Goal: Task Accomplishment & Management: Use online tool/utility

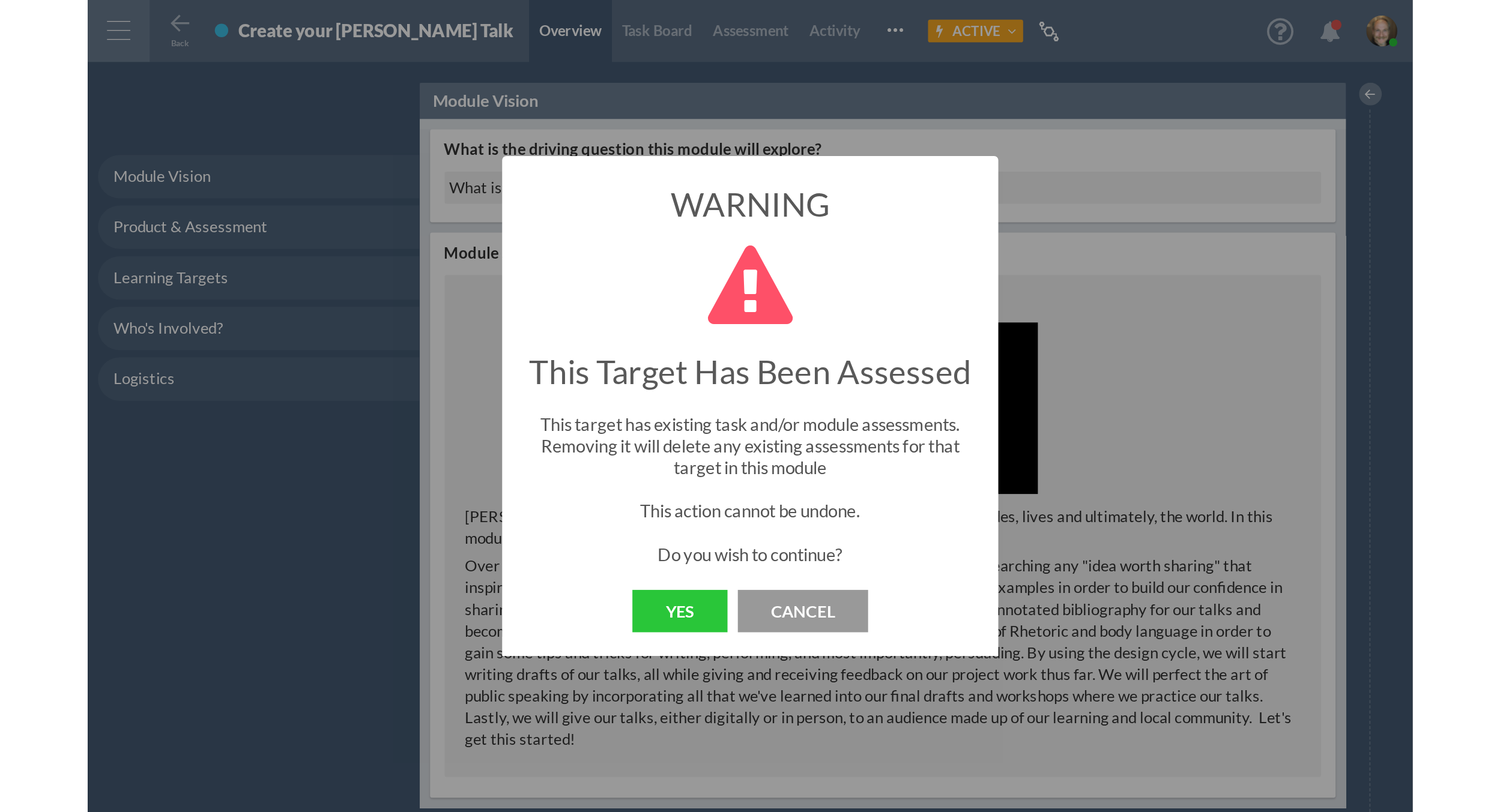
scroll to position [1057, 0]
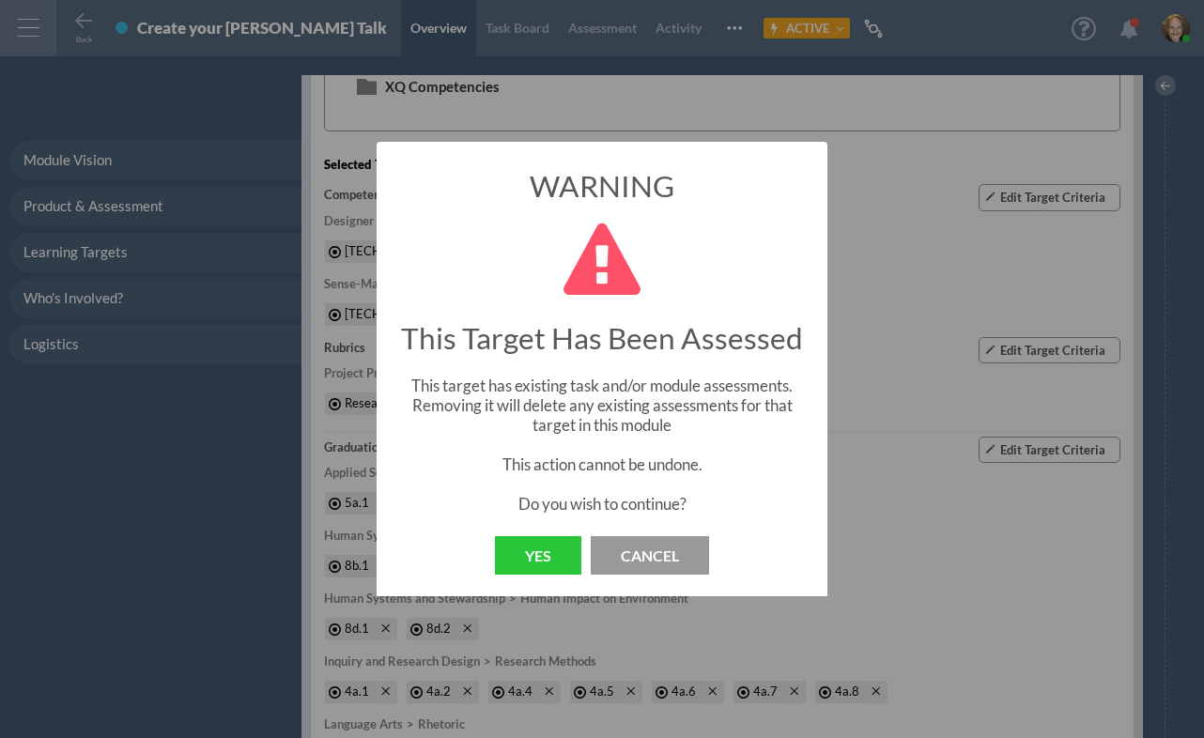
click at [632, 549] on button "Cancel" at bounding box center [650, 555] width 118 height 39
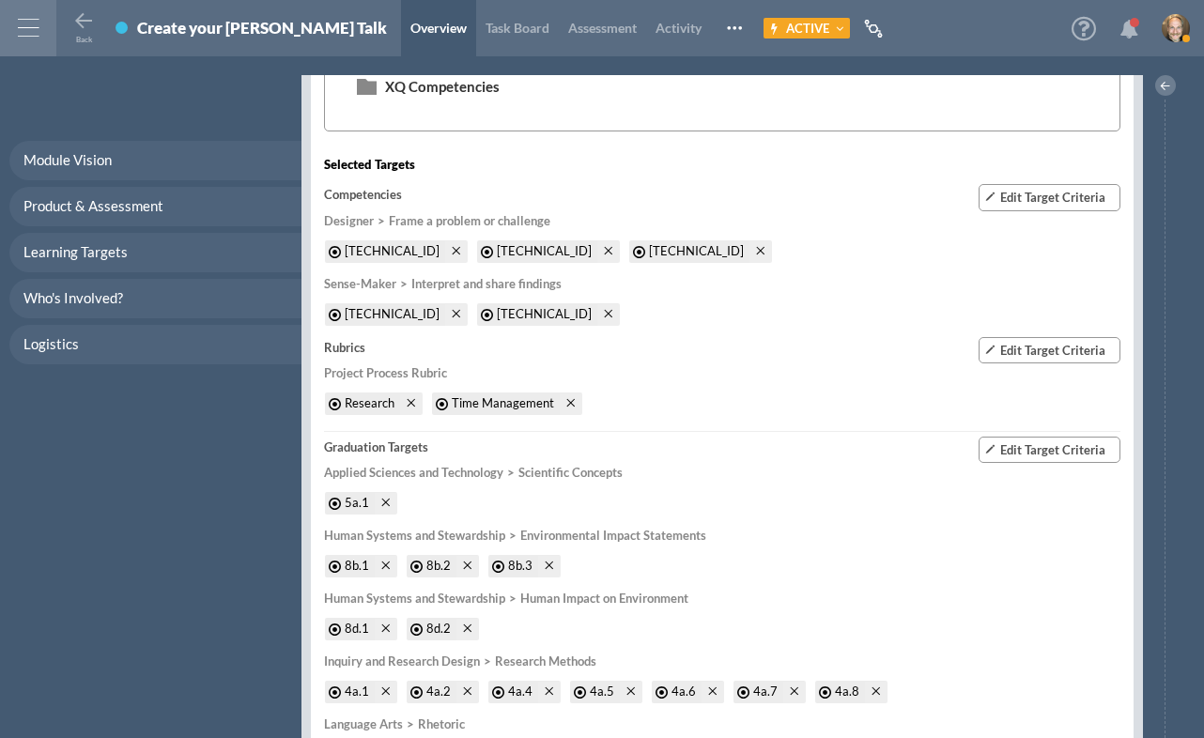
drag, startPoint x: 101, startPoint y: 516, endPoint x: 388, endPoint y: 387, distance: 314.1
click at [101, 516] on div "Module Vision Product & Assessment Learning Targets Who's Involved? Logistics" at bounding box center [151, 406] width 302 height 663
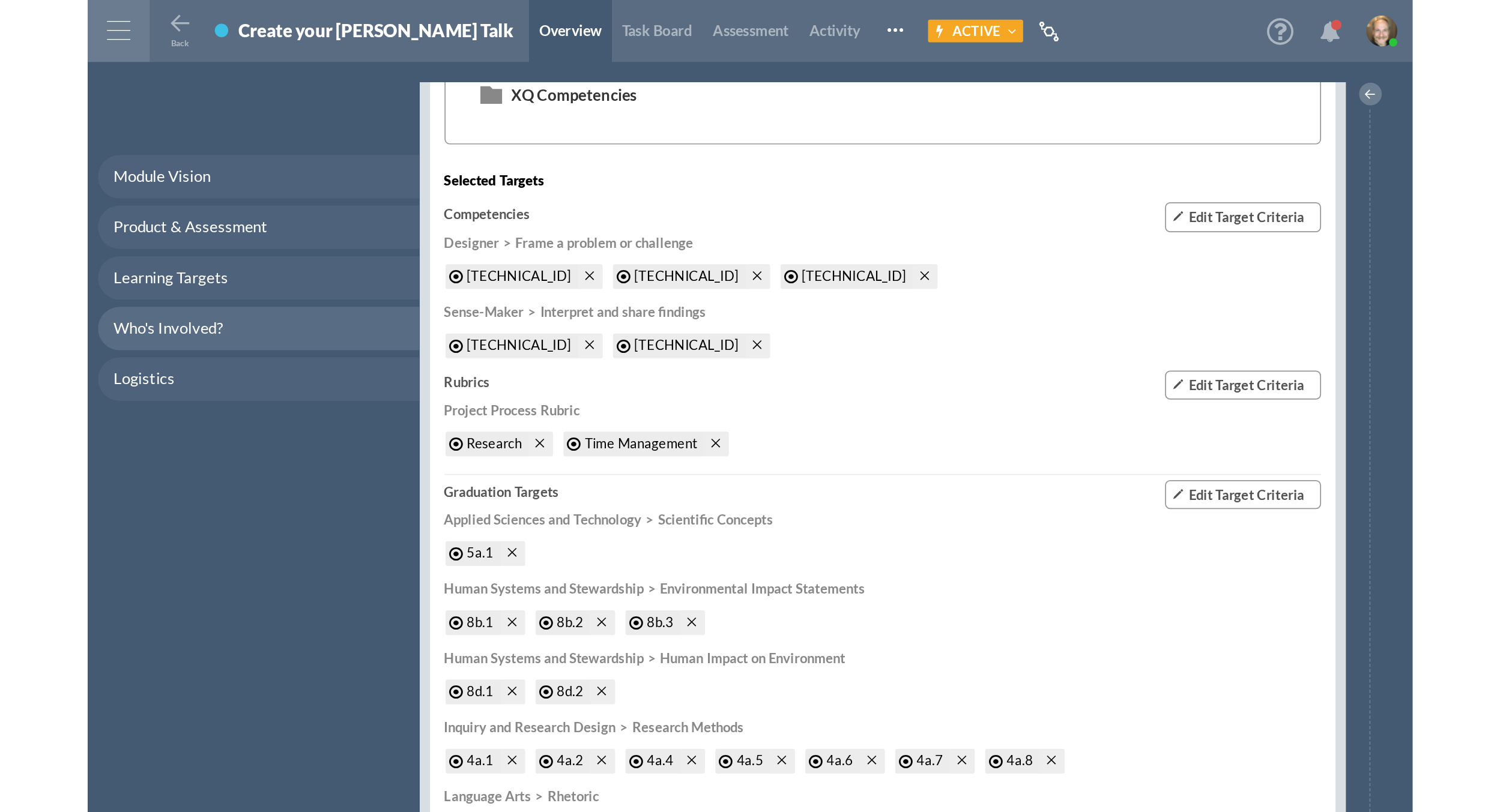
scroll to position [976, 0]
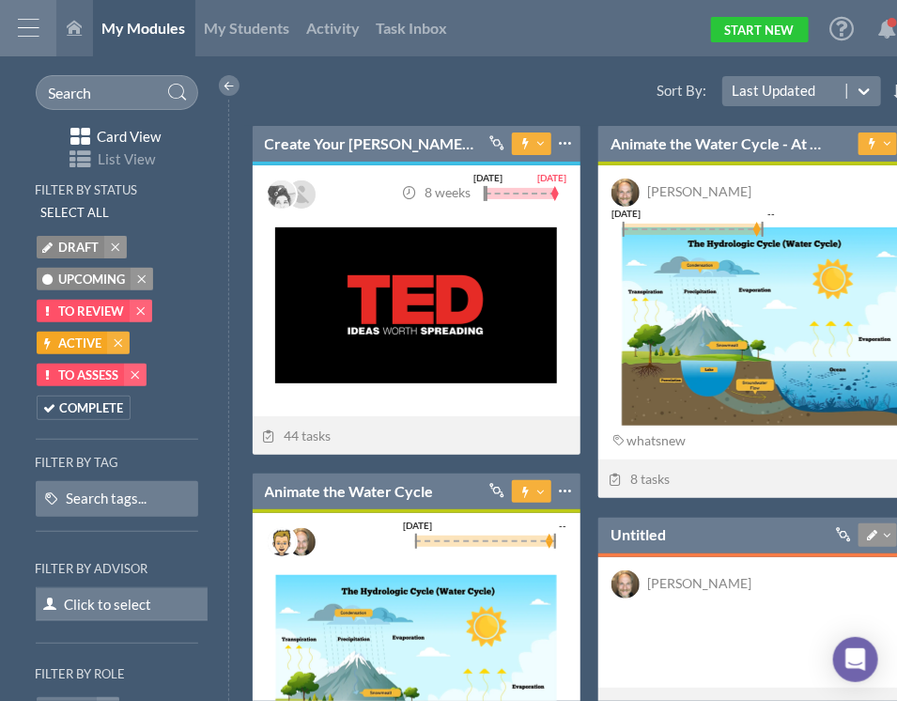
click at [70, 20] on icon at bounding box center [74, 27] width 15 height 15
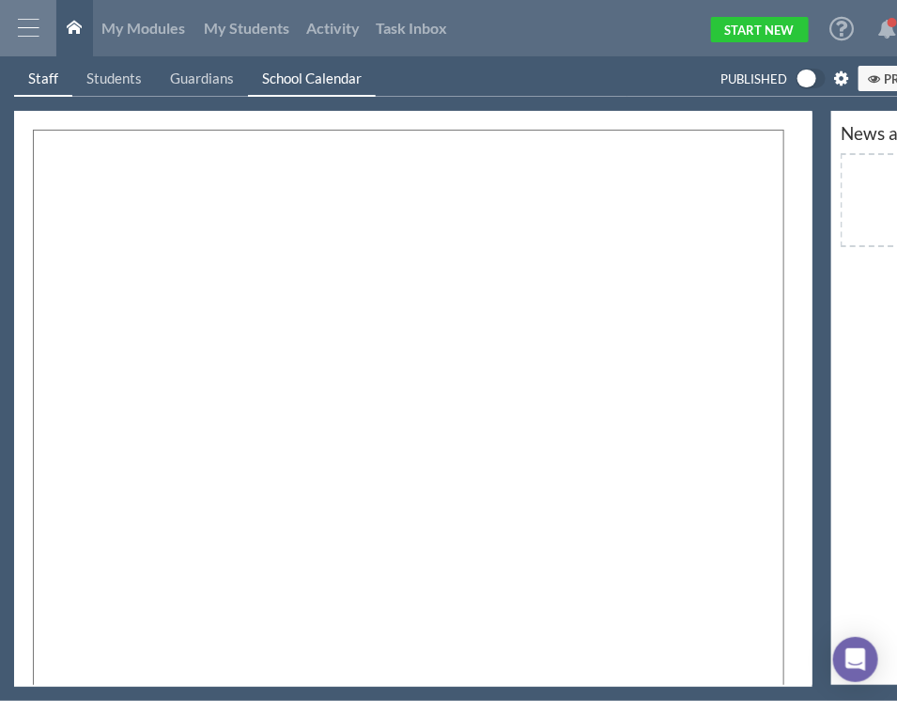
click at [41, 77] on div "Staff" at bounding box center [43, 79] width 30 height 20
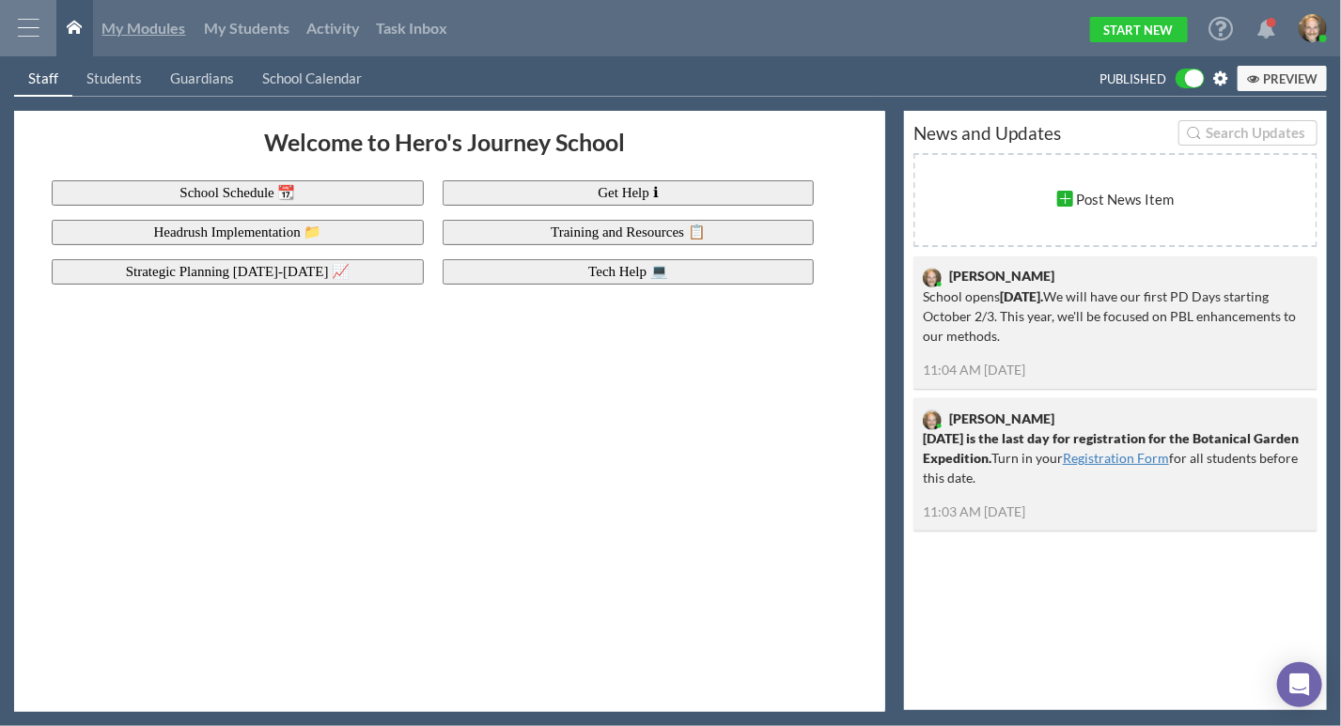
click at [163, 28] on span "My Modules" at bounding box center [144, 28] width 84 height 18
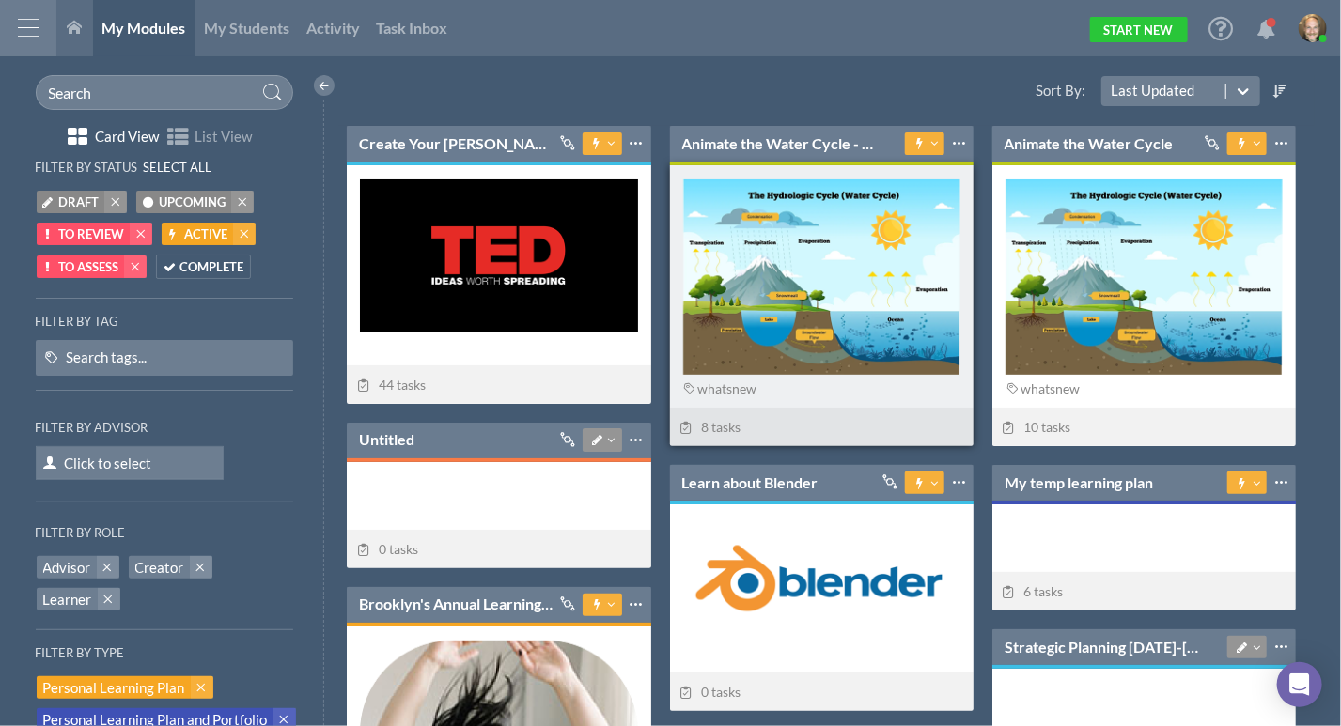
click at [760, 129] on div "Animate the Water Cycle - At Start Pin to Top Make a copy Warehouse Download as…" at bounding box center [821, 144] width 303 height 36
click at [757, 143] on link "Animate the Water Cycle - At Start" at bounding box center [779, 143] width 195 height 21
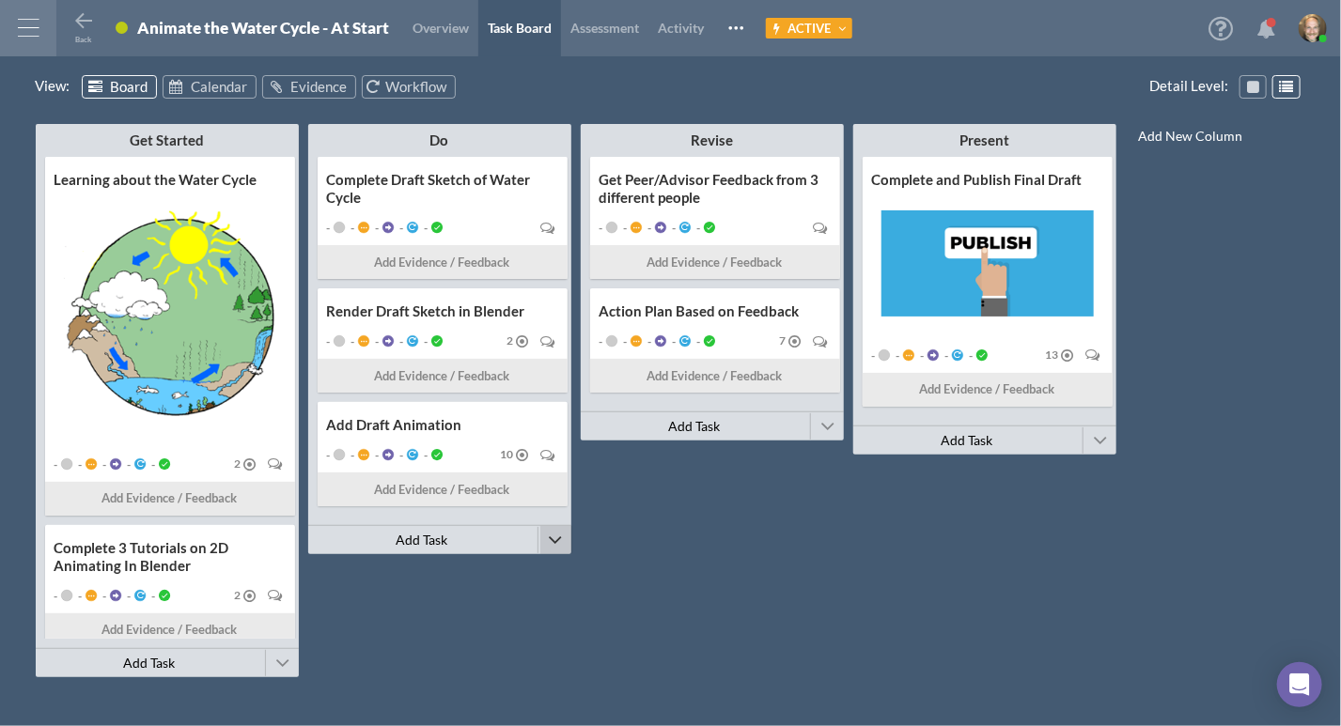
click at [555, 538] on span at bounding box center [556, 540] width 14 height 28
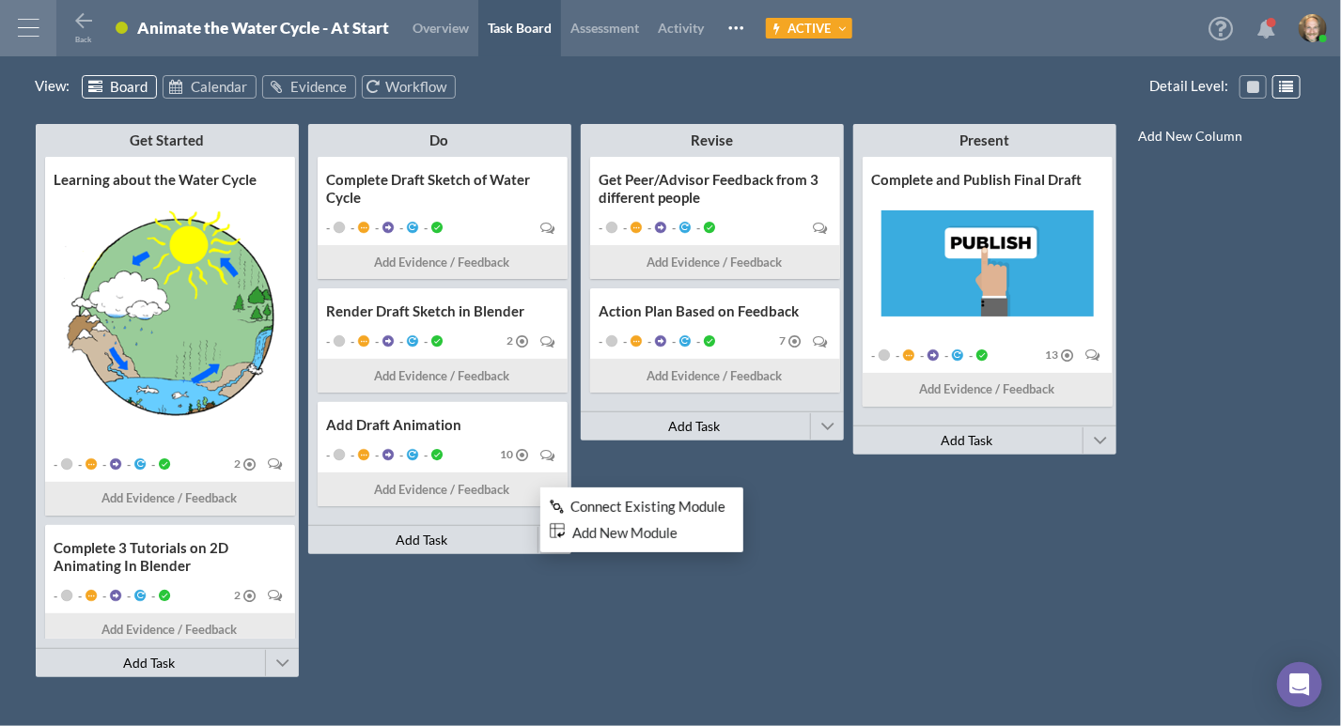
click at [613, 504] on span "Connect Existing Module" at bounding box center [647, 506] width 155 height 17
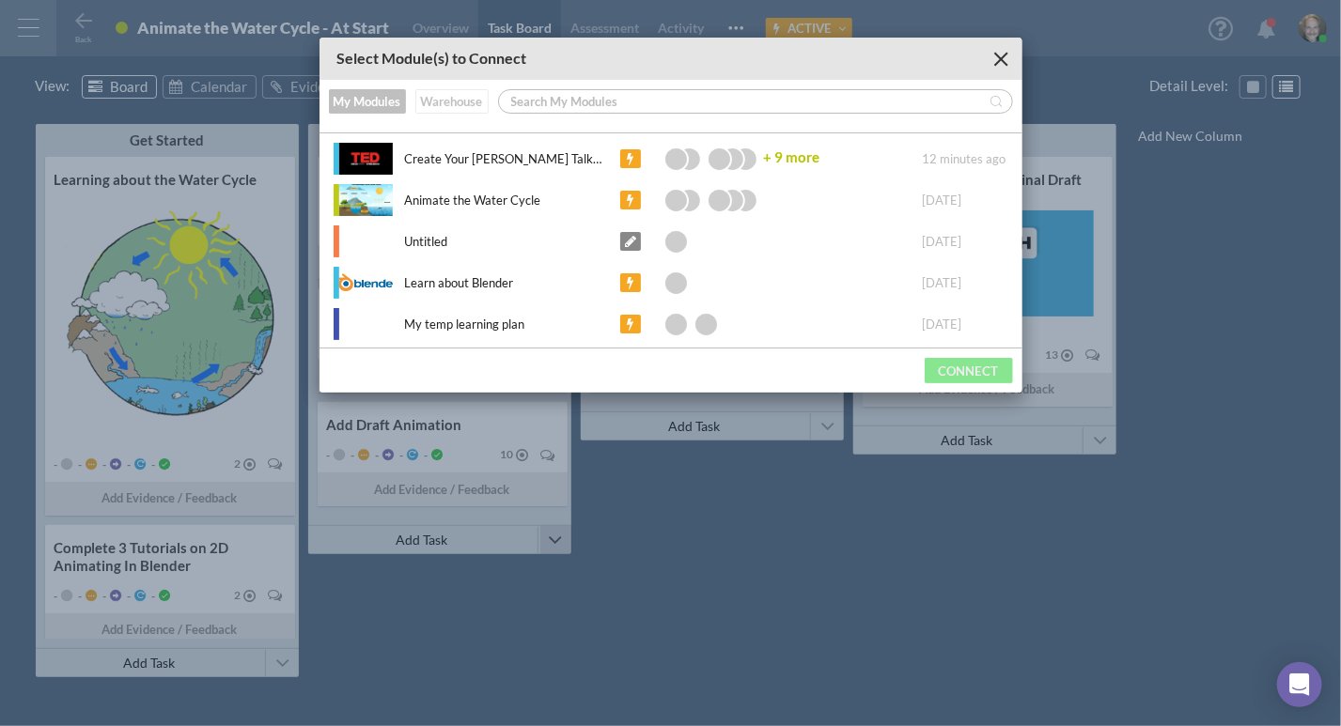
click at [462, 106] on button "Warehouse" at bounding box center [451, 101] width 73 height 24
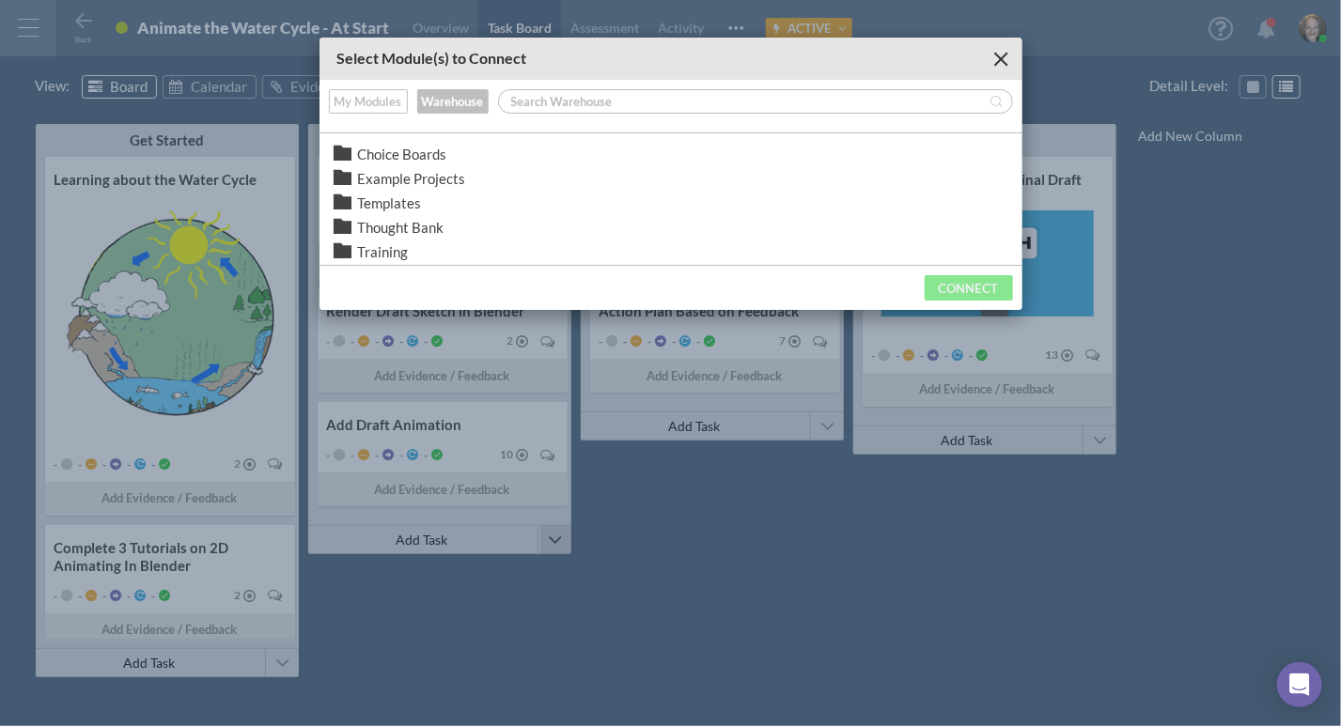
click at [408, 174] on span "Example Projects" at bounding box center [412, 179] width 108 height 20
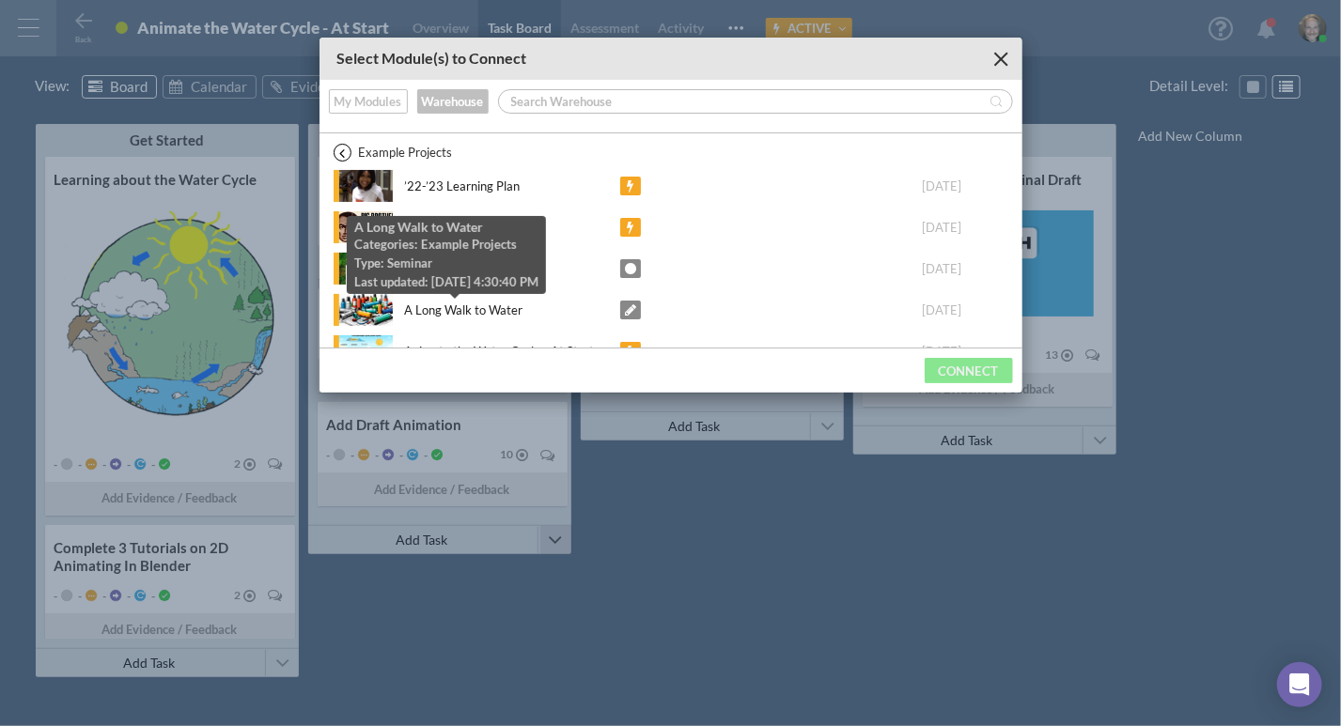
click at [460, 305] on div "A Long Walk to Water" at bounding box center [457, 311] width 132 height 20
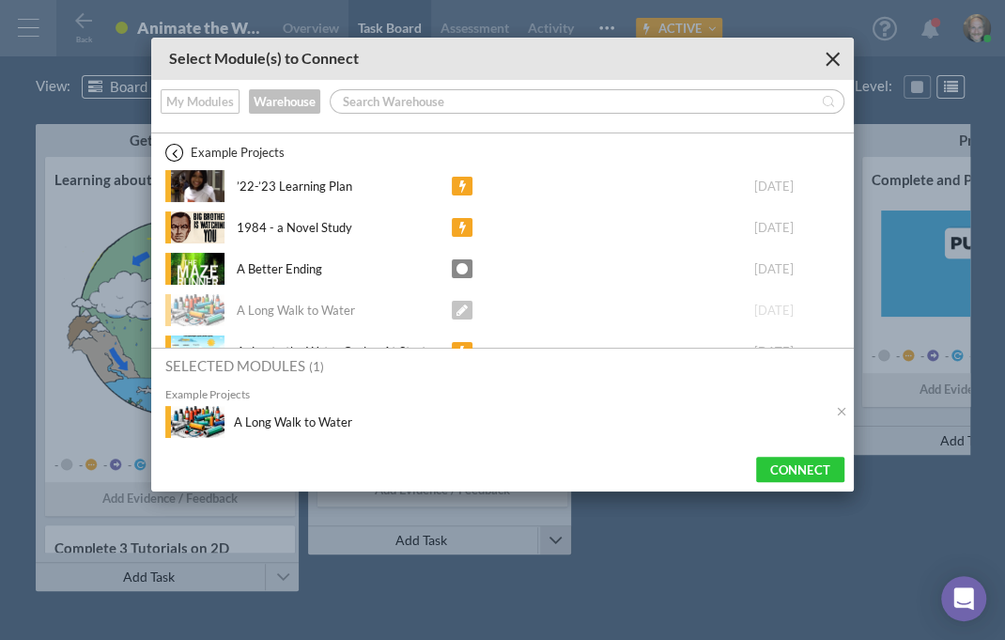
click at [162, 4] on div "Select Module(s) to Connect My Modules Warehouse Example Projects ’22-’23 Learn…" at bounding box center [502, 320] width 1005 height 640
click at [834, 57] on div "Close" at bounding box center [833, 59] width 14 height 14
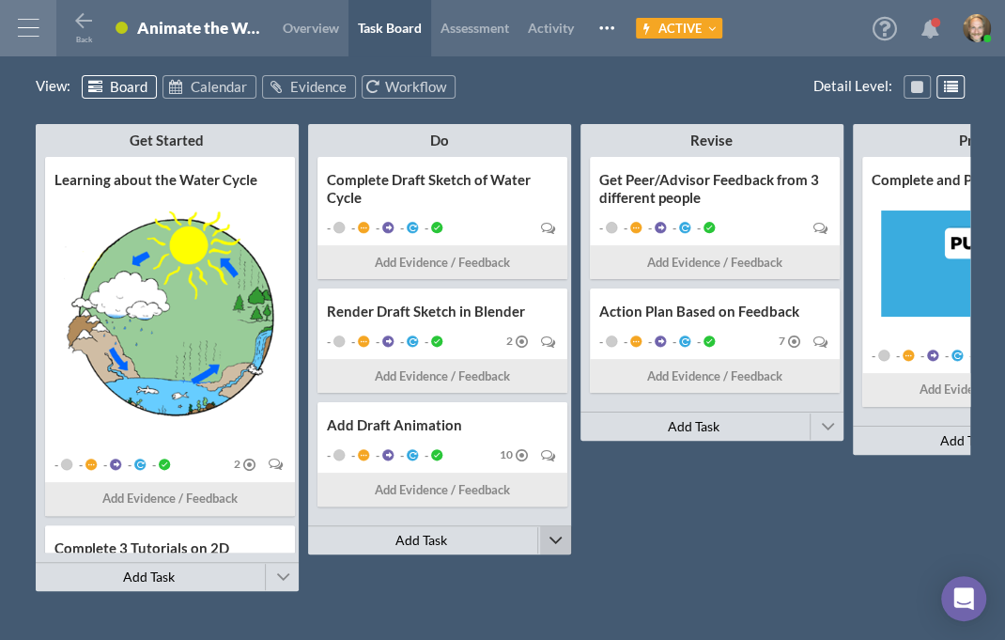
click at [43, 25] on div at bounding box center [28, 28] width 56 height 56
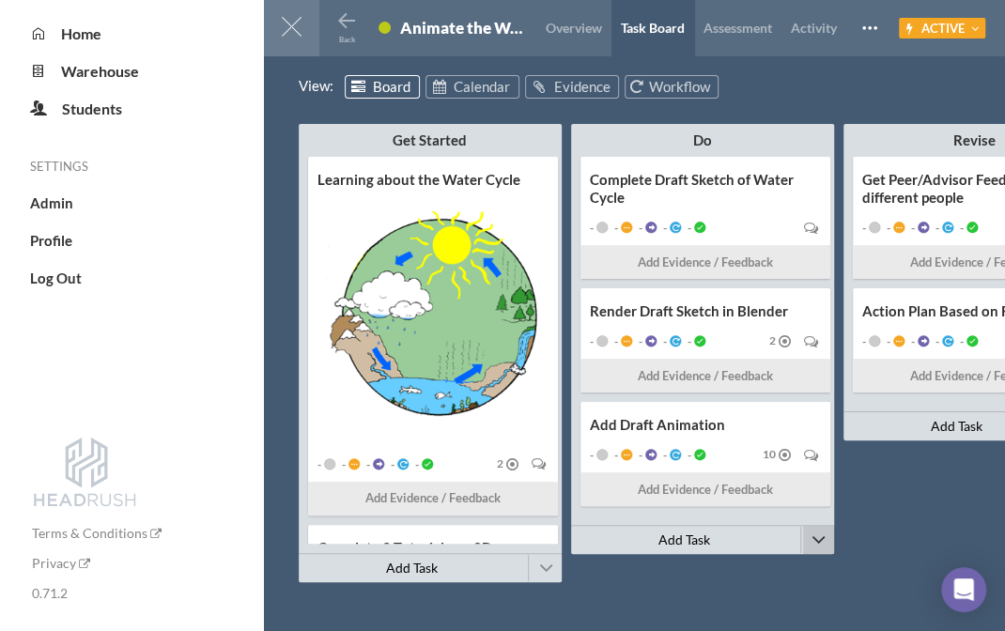
click at [113, 34] on li "Home" at bounding box center [146, 34] width 233 height 22
click at [52, 34] on link "Home" at bounding box center [73, 33] width 55 height 18
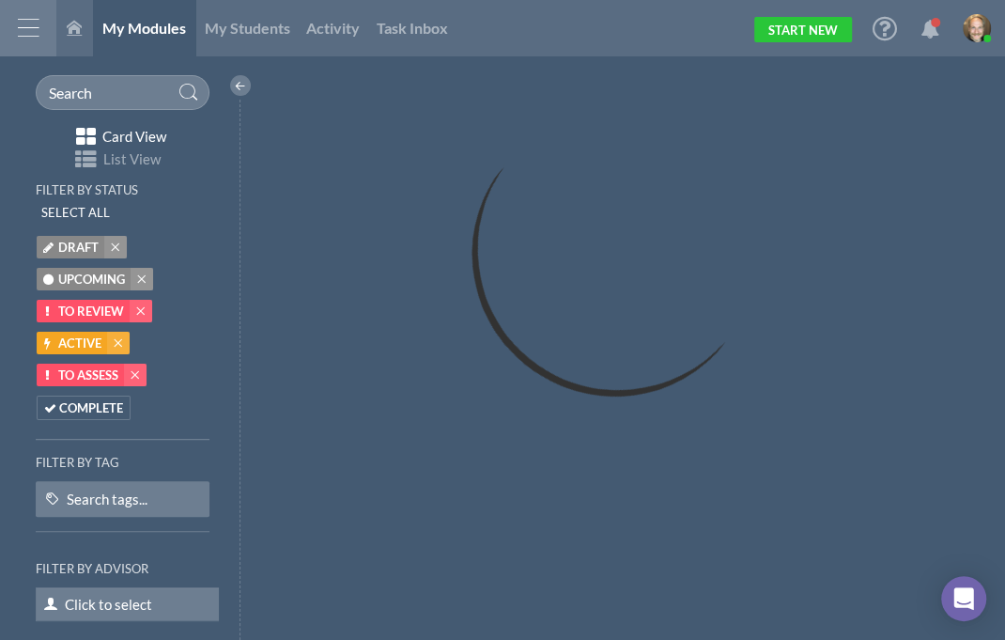
click at [90, 29] on link at bounding box center [74, 28] width 37 height 56
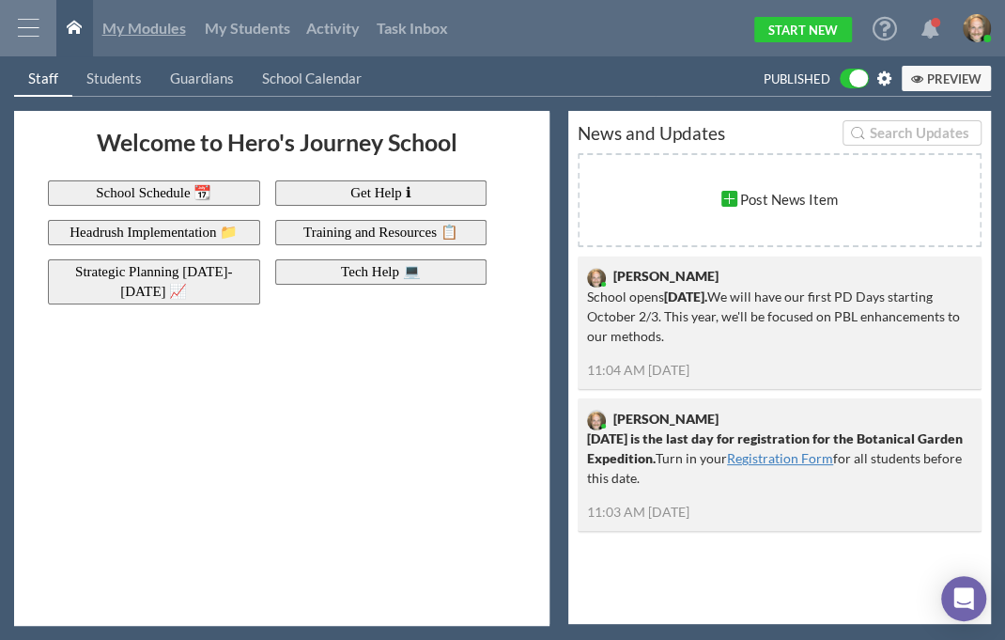
click at [128, 34] on span "My Modules" at bounding box center [144, 28] width 84 height 18
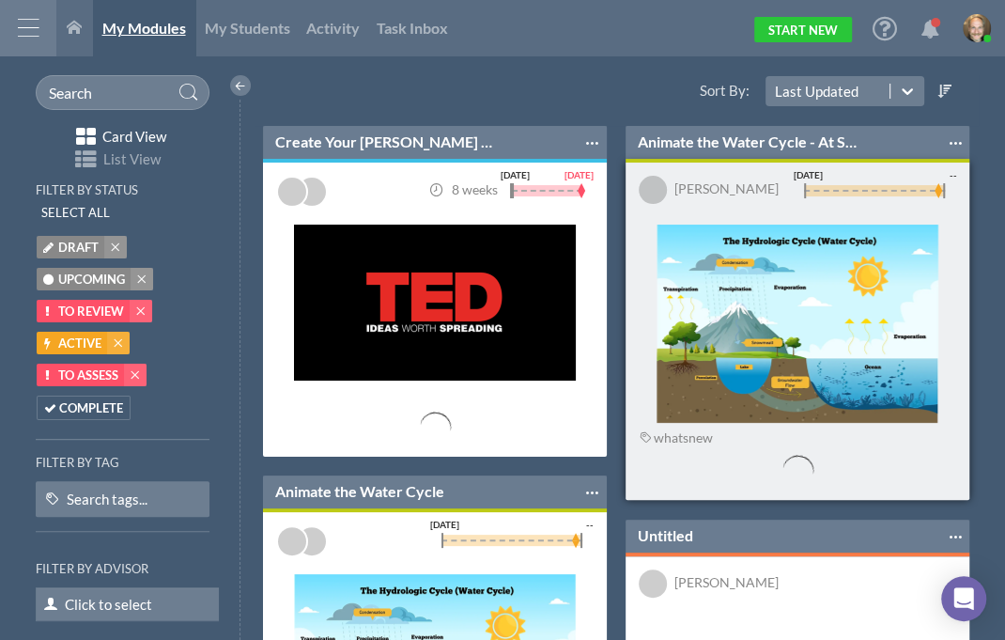
scroll to position [316, 358]
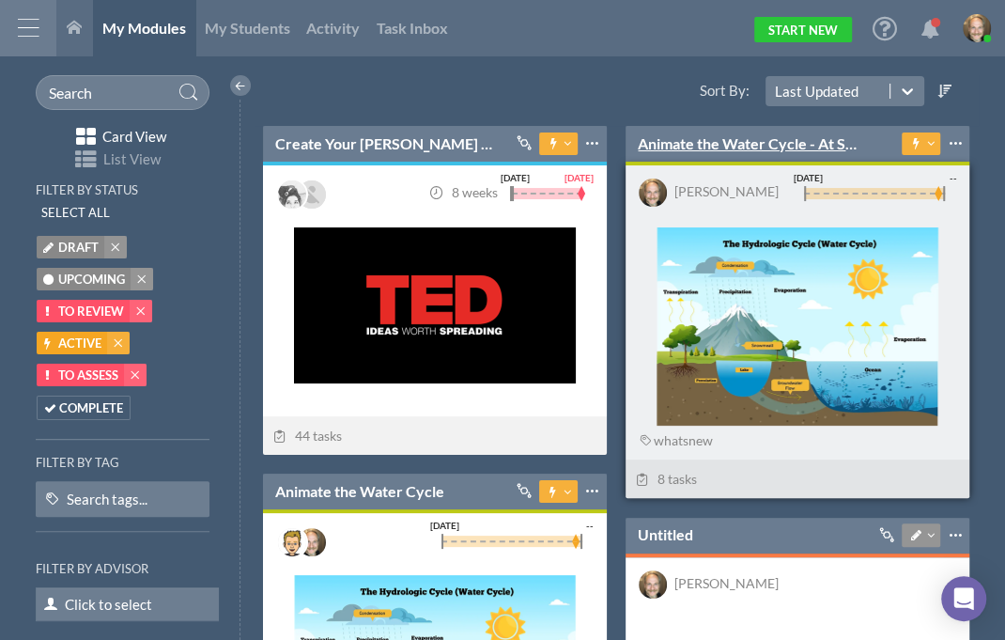
click at [723, 144] on link "Animate the Water Cycle - At Start" at bounding box center [750, 143] width 224 height 21
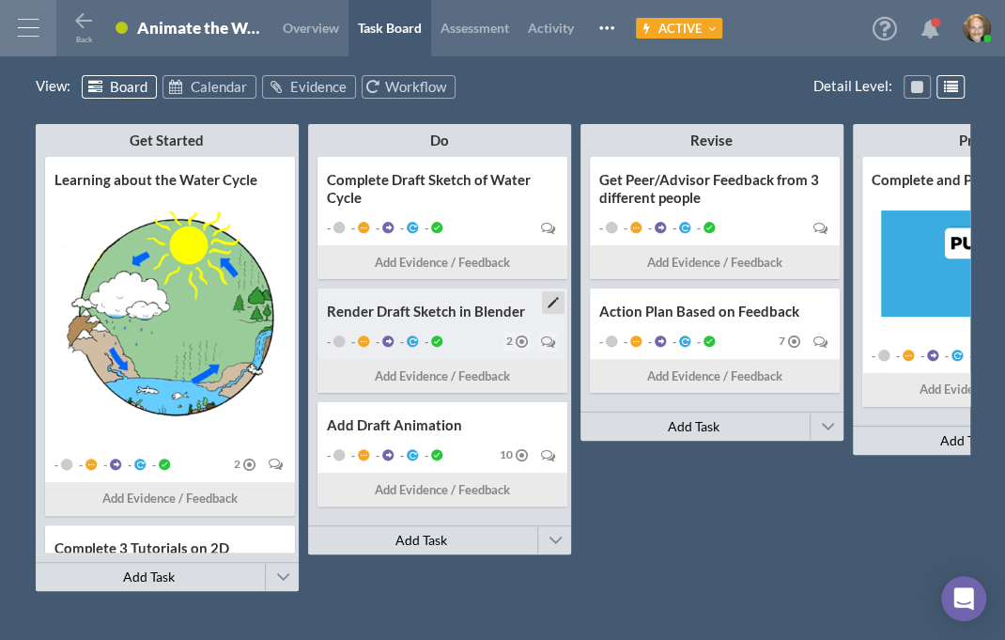
click at [427, 313] on div "Render Draft Sketch in Blender" at bounding box center [442, 311] width 231 height 18
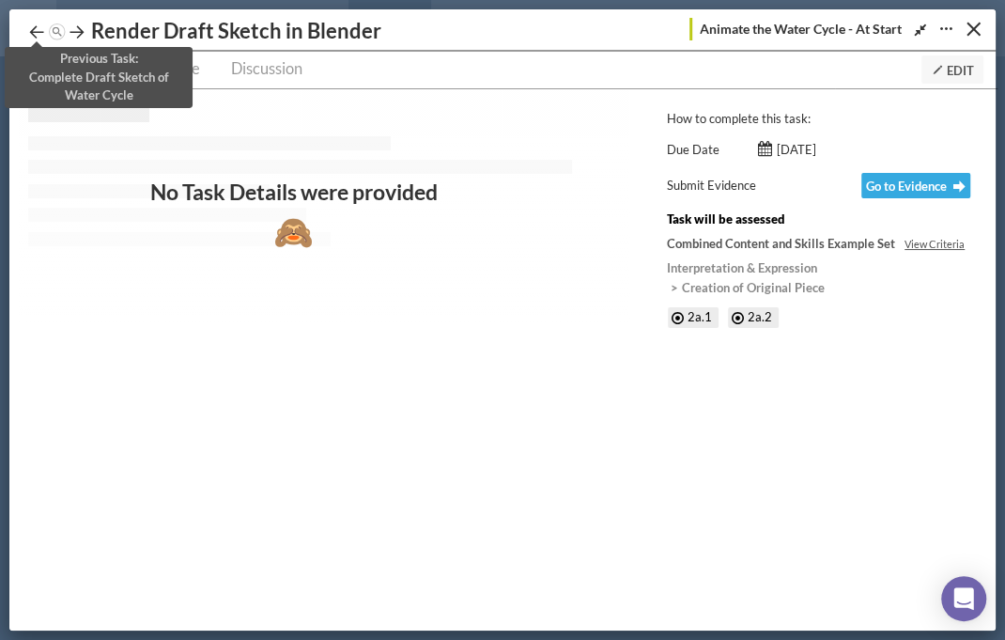
click at [36, 32] on icon at bounding box center [36, 32] width 19 height 19
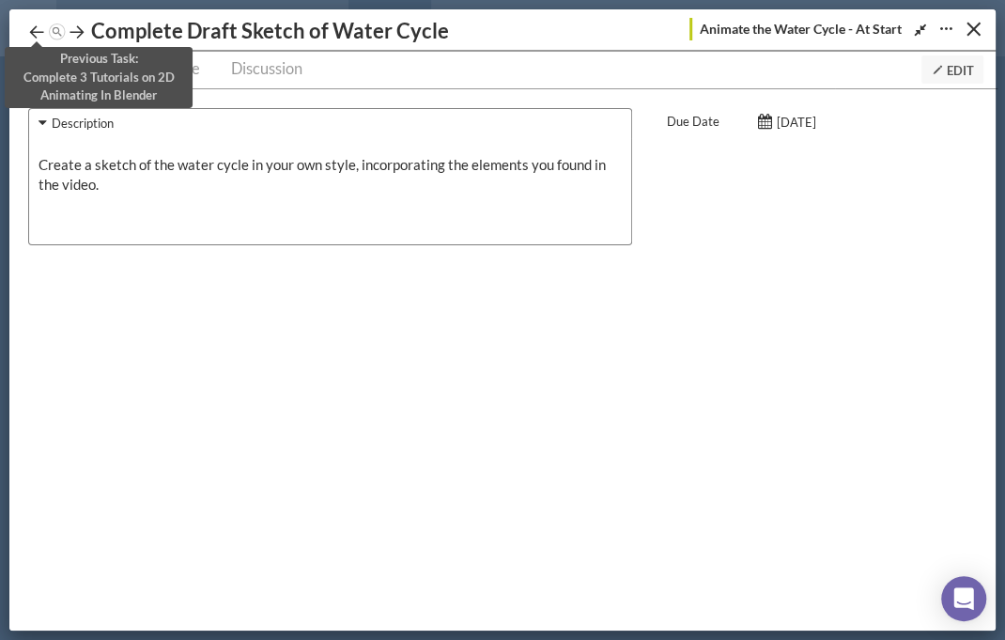
click at [34, 31] on icon at bounding box center [36, 32] width 19 height 19
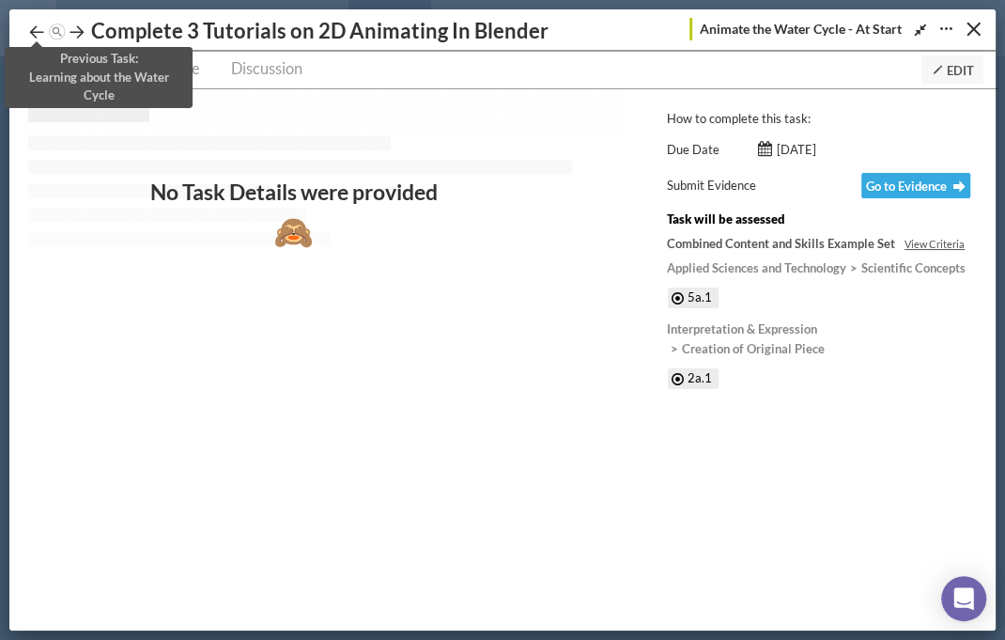
click at [34, 30] on icon at bounding box center [36, 32] width 19 height 19
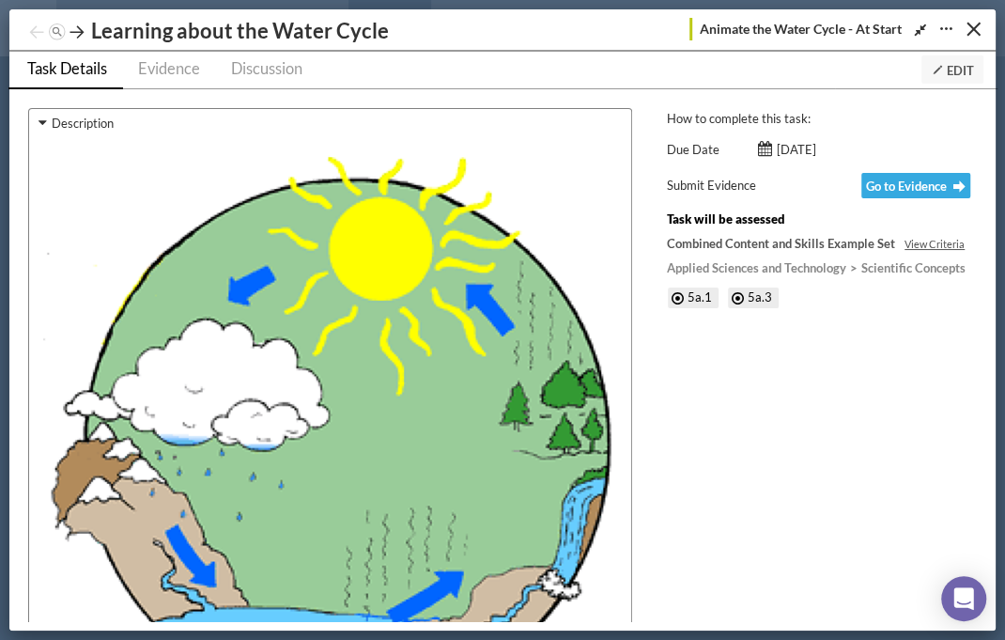
click at [34, 30] on icon at bounding box center [36, 32] width 19 height 19
click at [896, 27] on button "Close" at bounding box center [973, 28] width 29 height 29
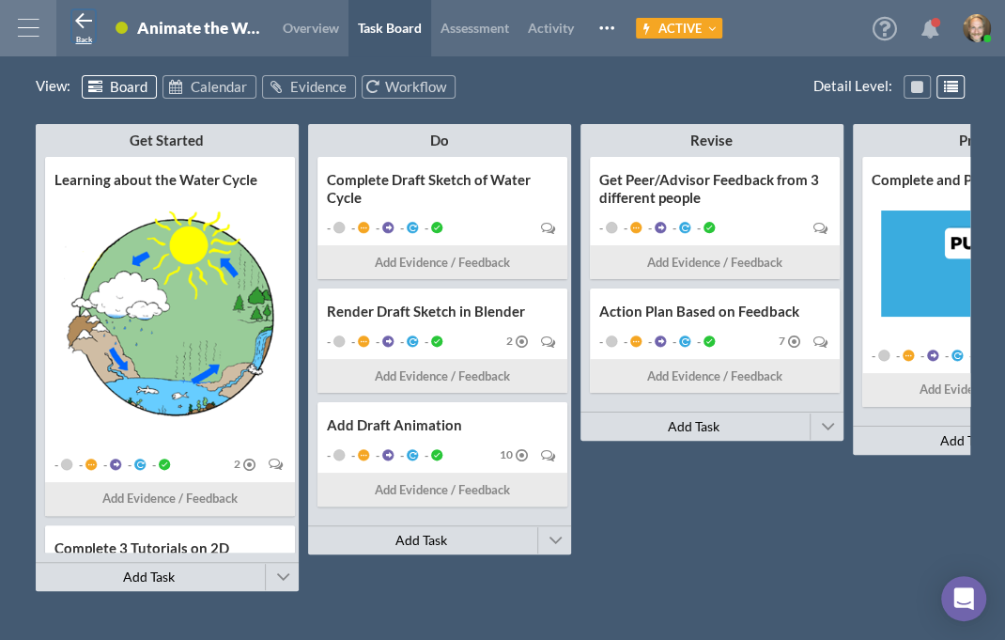
click at [75, 34] on button "Back" at bounding box center [83, 25] width 23 height 31
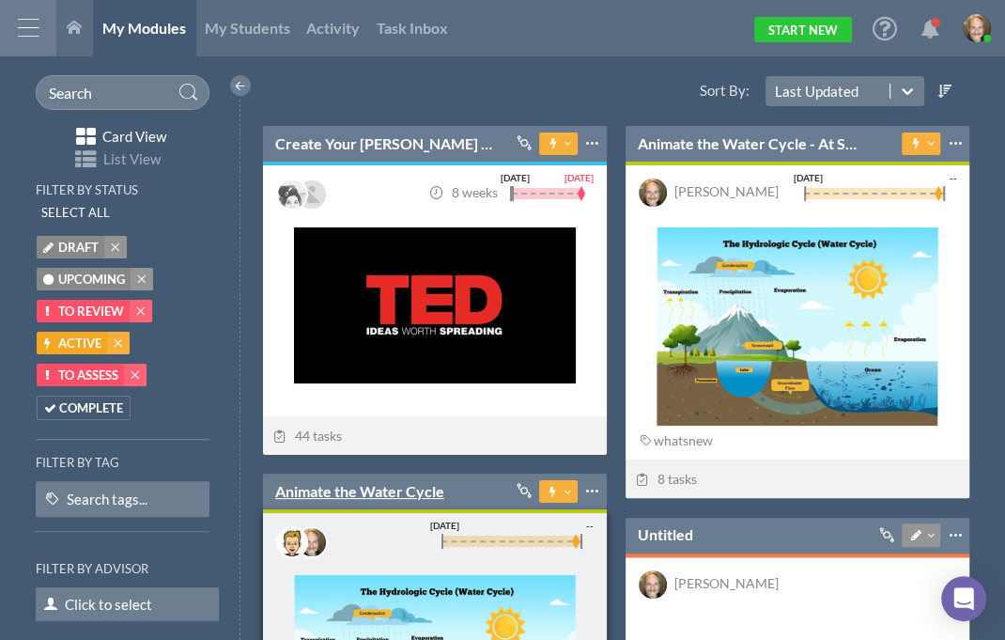
click at [383, 481] on link "Animate the Water Cycle" at bounding box center [359, 491] width 169 height 21
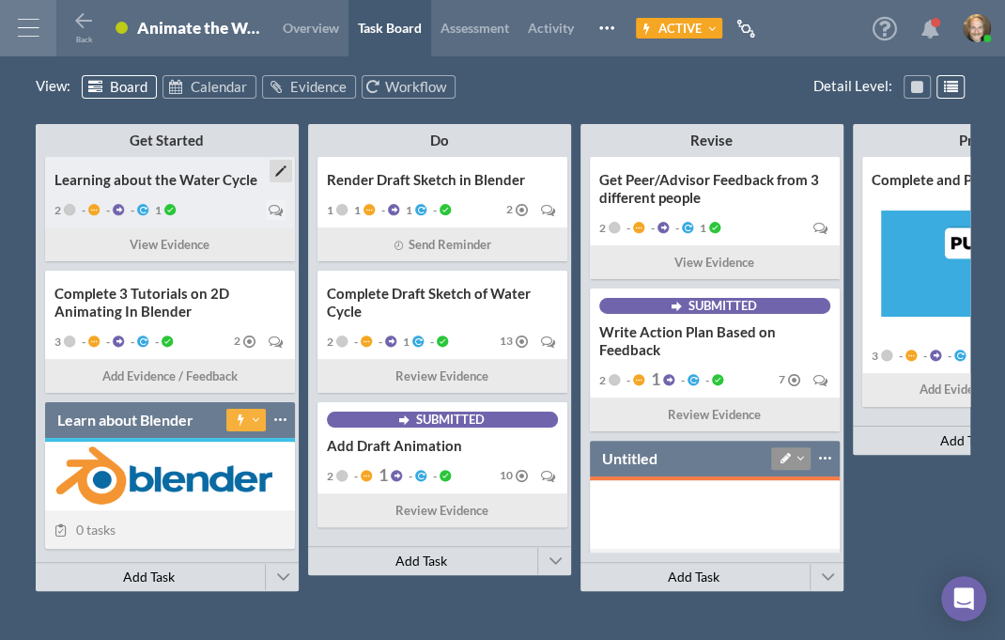
click at [210, 174] on div "Learning about the Water Cycle" at bounding box center [169, 180] width 231 height 18
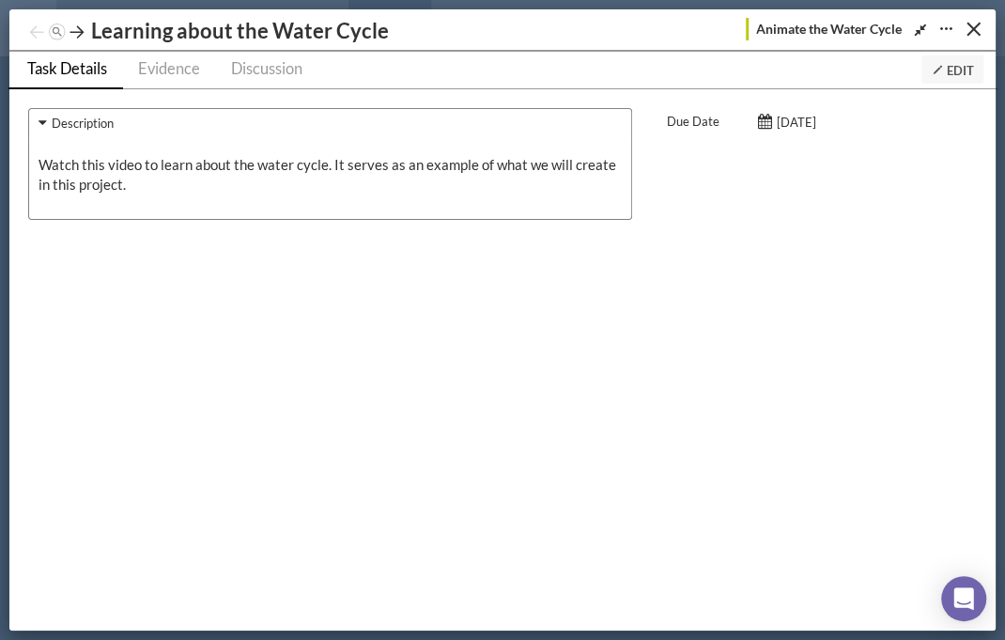
click at [896, 72] on span "Edit" at bounding box center [952, 70] width 43 height 15
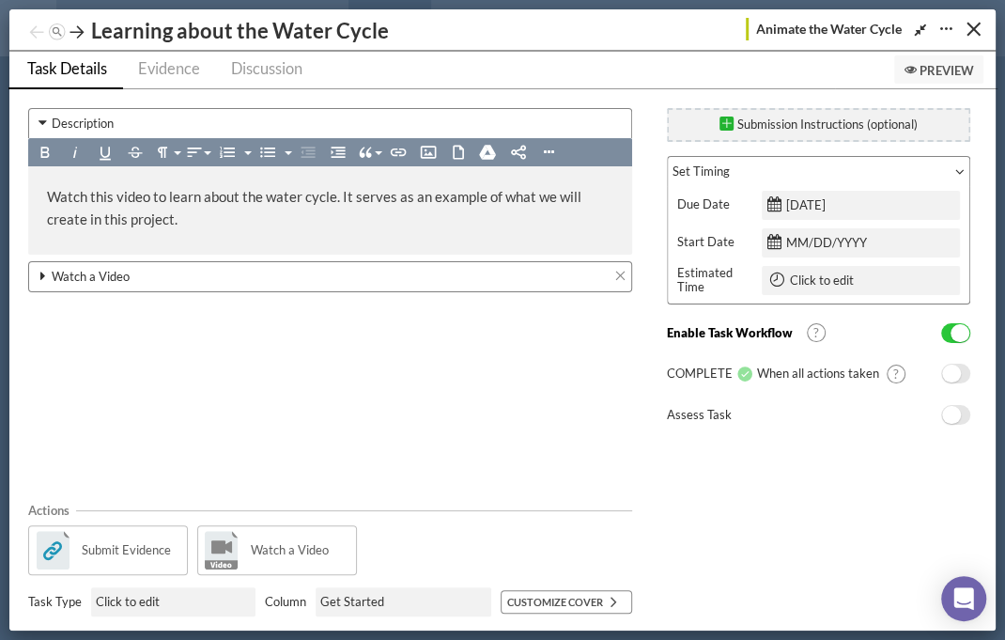
click at [151, 282] on div "Watch a Video" at bounding box center [330, 276] width 604 height 31
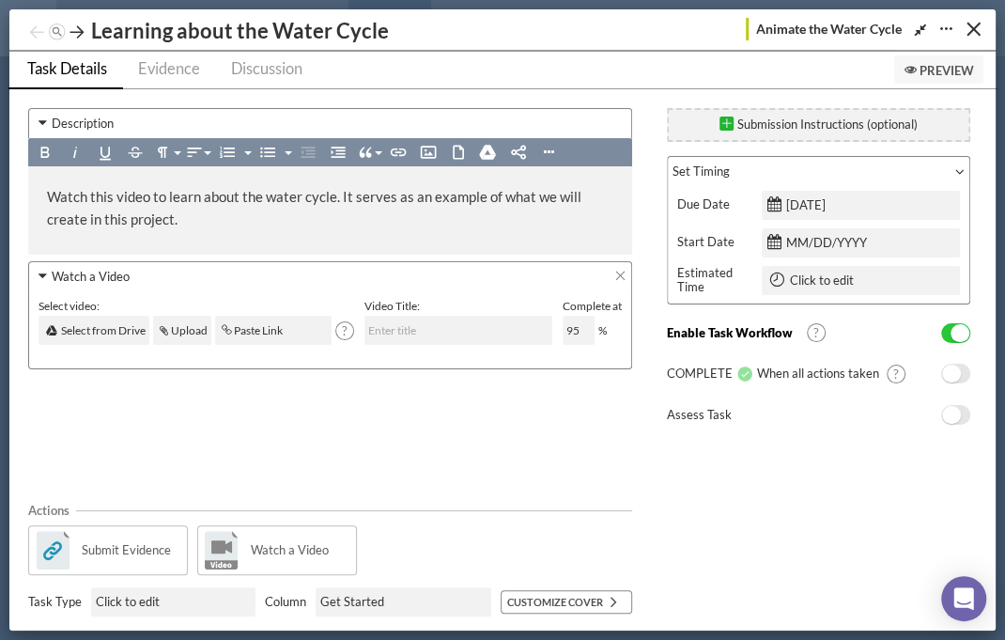
click at [896, 375] on span "No" at bounding box center [951, 374] width 19 height 18
click at [260, 320] on input "text" at bounding box center [273, 330] width 116 height 29
paste input "https://www.youtube.com/watch?v=oaDkph9yQBs"
type input "https://www.youtube.com/watch?v=oaDkph9yQBs"
type input "NASA | Earth's Water Cycle"
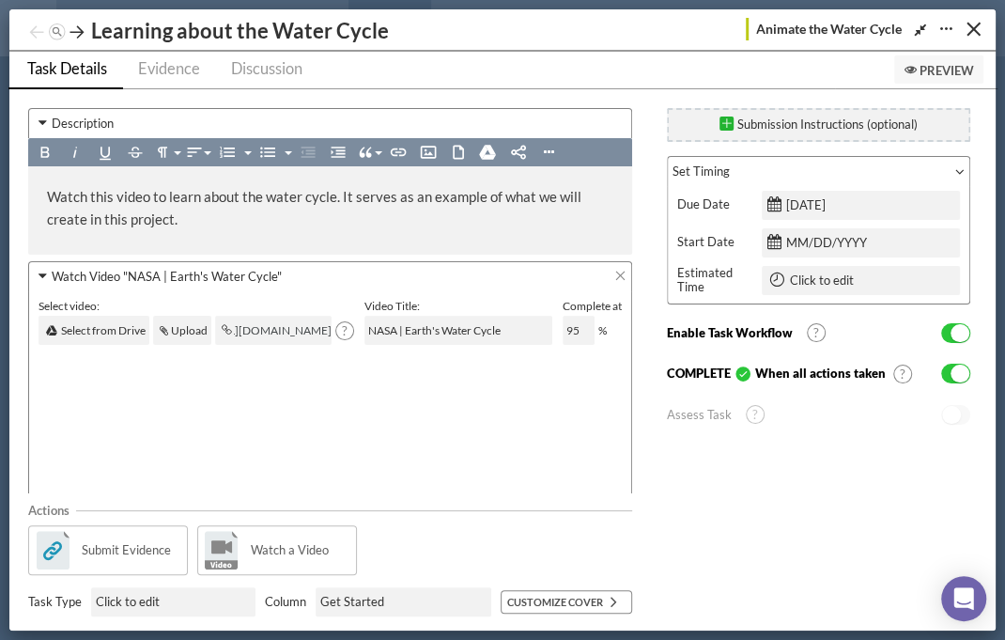
type input "https://www.youtube.com/watch?v=oaDkph9yQBs"
